Goal: Information Seeking & Learning: Learn about a topic

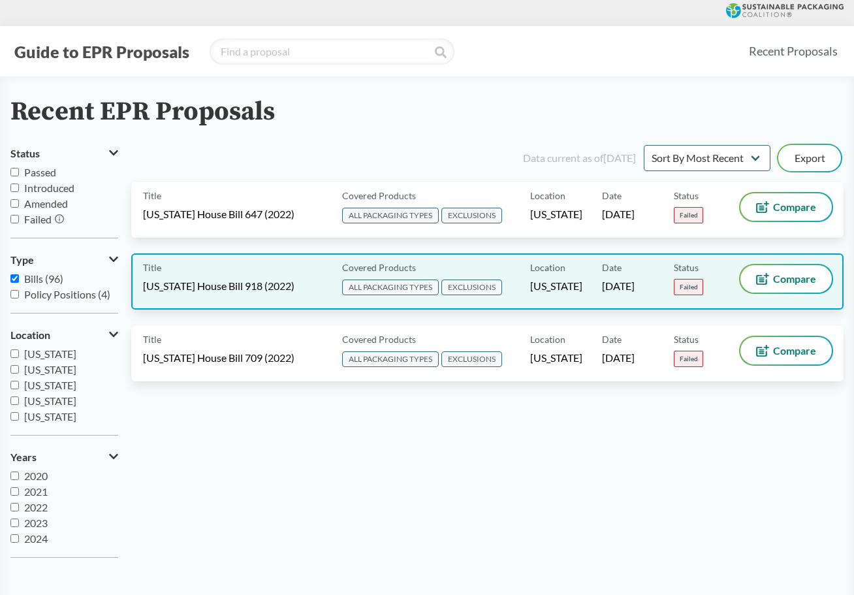
scroll to position [222, 0]
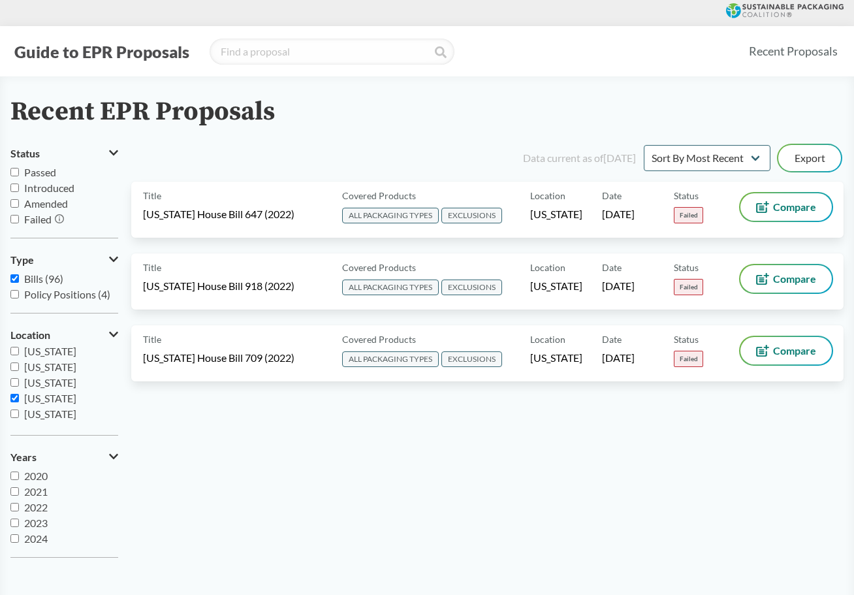
click at [12, 295] on input "Policy Positions (4)" at bounding box center [14, 294] width 8 height 8
checkbox input "true"
click at [17, 278] on input "Bills (96)" at bounding box center [14, 278] width 8 height 8
checkbox input "false"
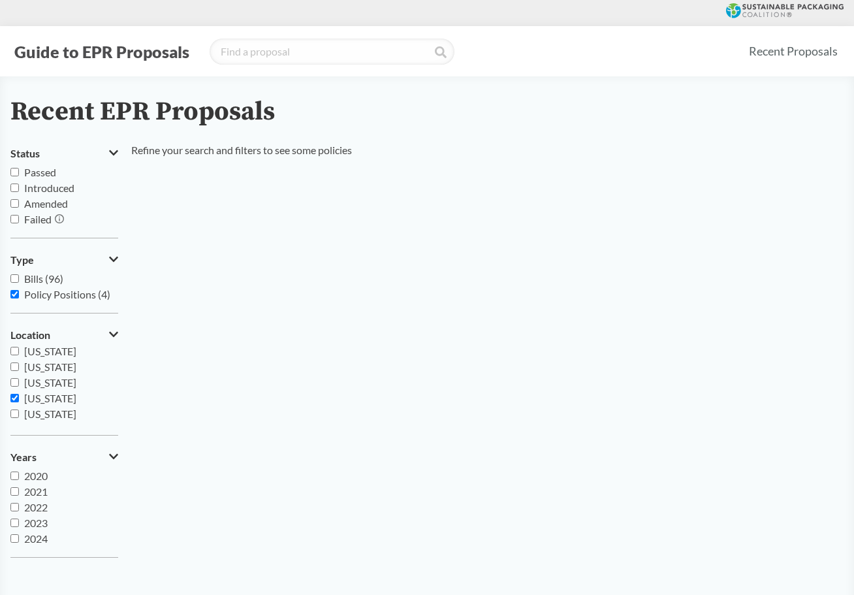
click at [16, 170] on input "Passed" at bounding box center [14, 172] width 8 height 8
checkbox input "true"
click at [12, 280] on input "Bills (96)" at bounding box center [14, 278] width 8 height 8
checkbox input "true"
click at [18, 291] on input "Policy Positions (4)" at bounding box center [14, 294] width 8 height 8
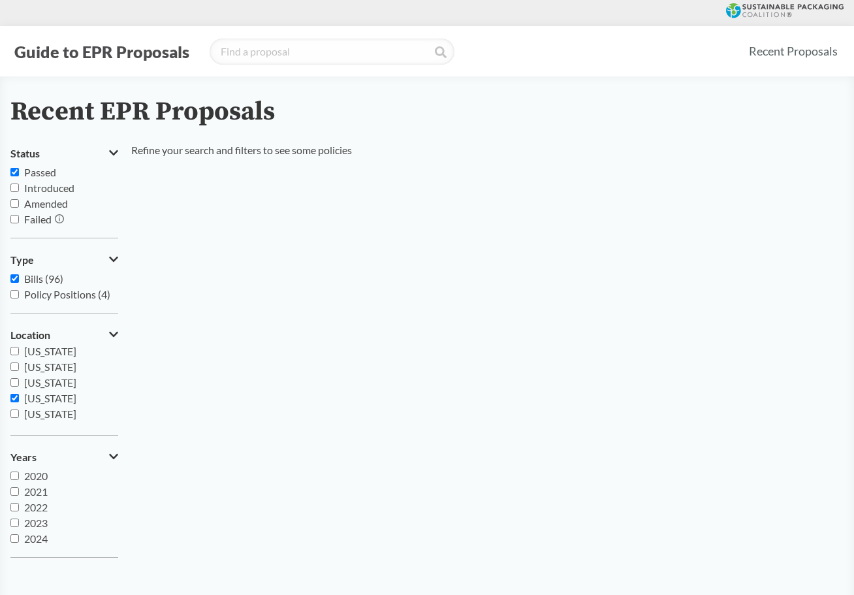
checkbox input "false"
click at [12, 507] on input "2022" at bounding box center [14, 507] width 8 height 8
checkbox input "true"
click at [13, 522] on input "2023" at bounding box center [14, 523] width 8 height 8
checkbox input "true"
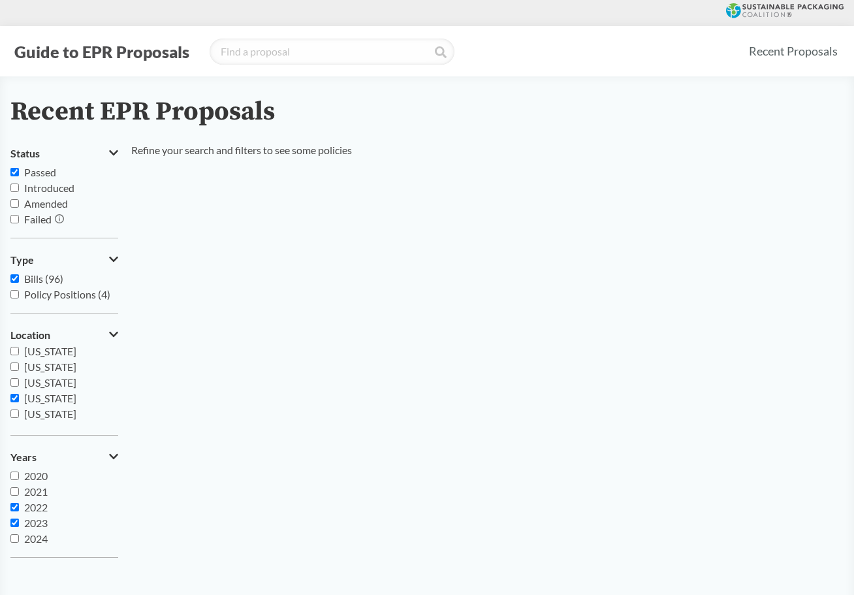
click at [13, 539] on input "2024" at bounding box center [14, 538] width 8 height 8
checkbox input "true"
click at [14, 544] on label "2025" at bounding box center [64, 539] width 108 height 16
click at [14, 543] on input "2025" at bounding box center [14, 538] width 8 height 8
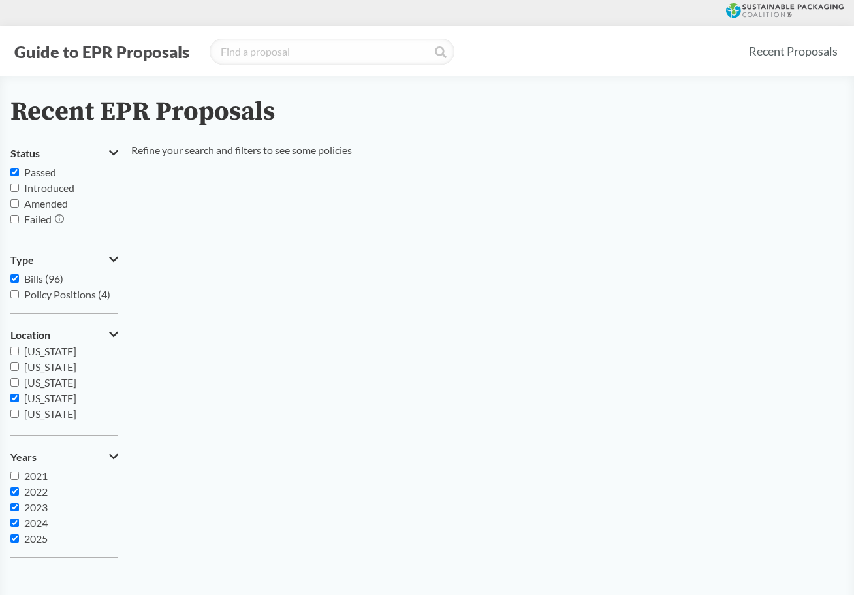
checkbox input "true"
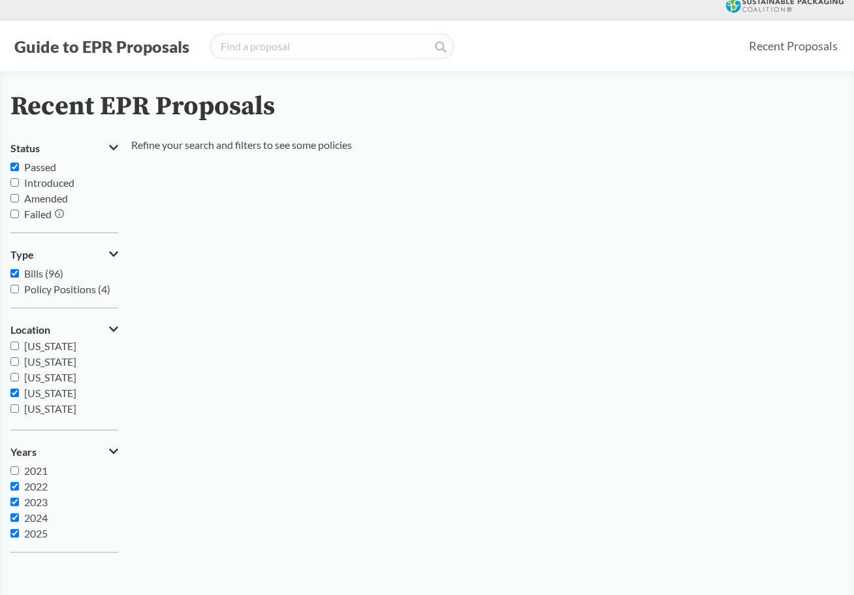
scroll to position [0, 0]
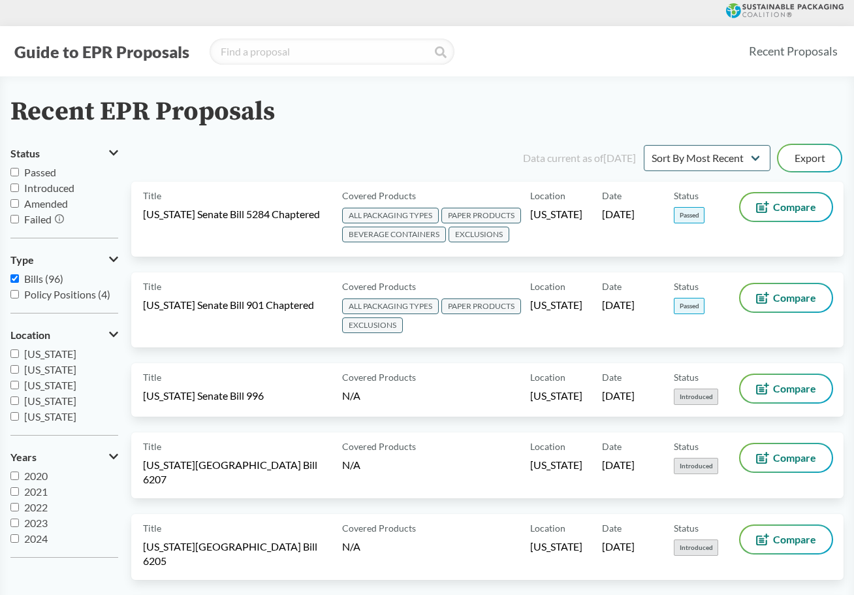
click at [18, 170] on input "Passed" at bounding box center [14, 172] width 8 height 8
checkbox input "true"
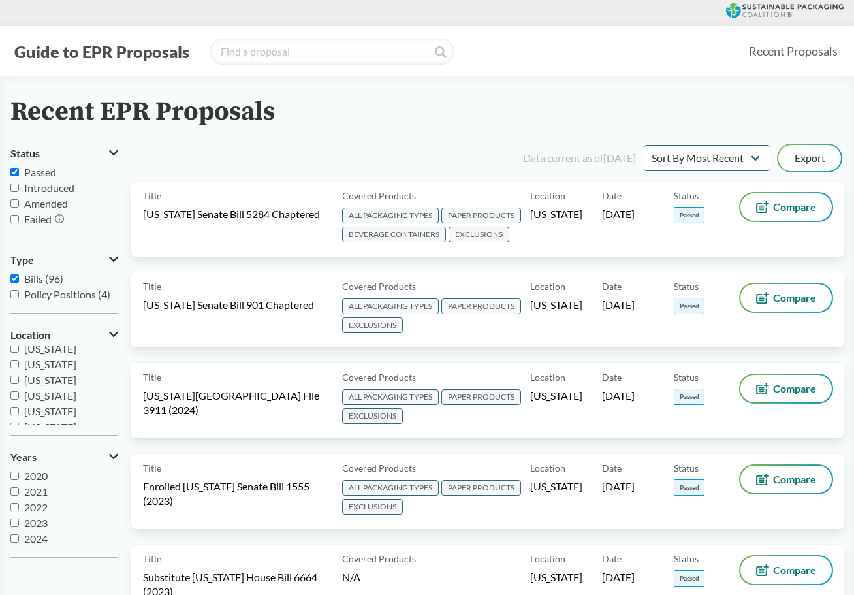
scroll to position [217, 0]
click at [13, 406] on input "[US_STATE]" at bounding box center [14, 403] width 8 height 8
checkbox input "true"
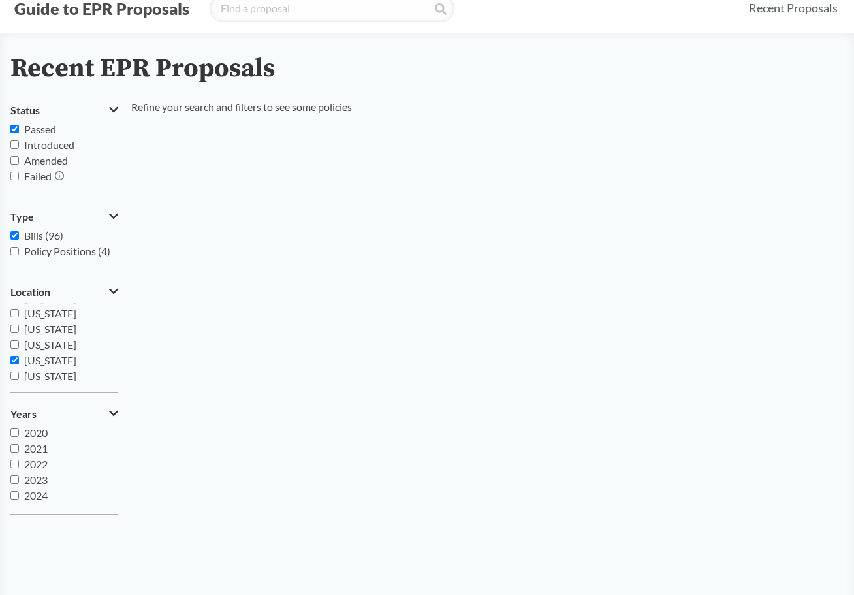
scroll to position [65, 0]
